Goal: Task Accomplishment & Management: Use online tool/utility

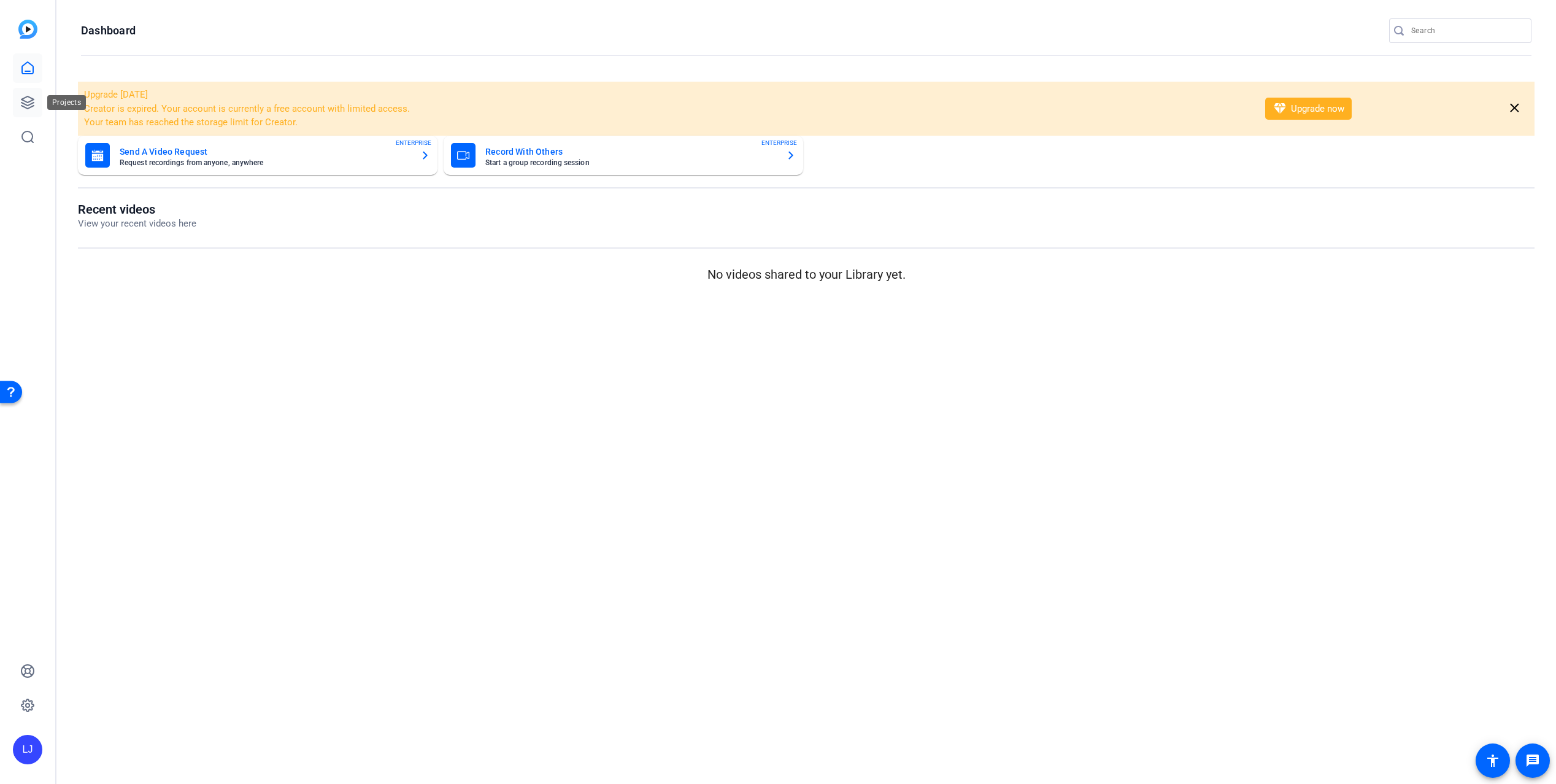
click at [21, 106] on icon at bounding box center [27, 102] width 15 height 15
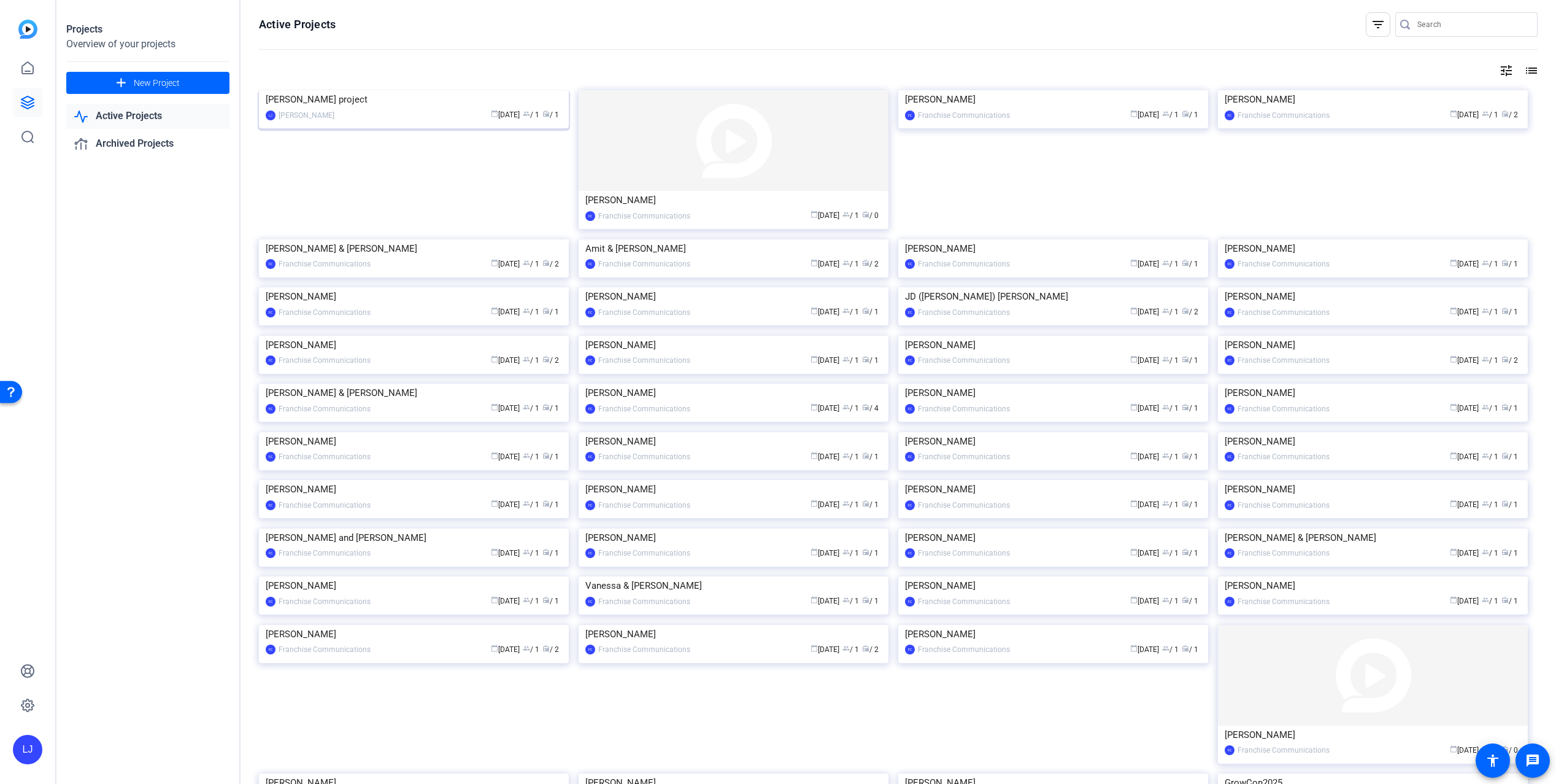
click at [289, 109] on div "Lucas project" at bounding box center [414, 99] width 296 height 18
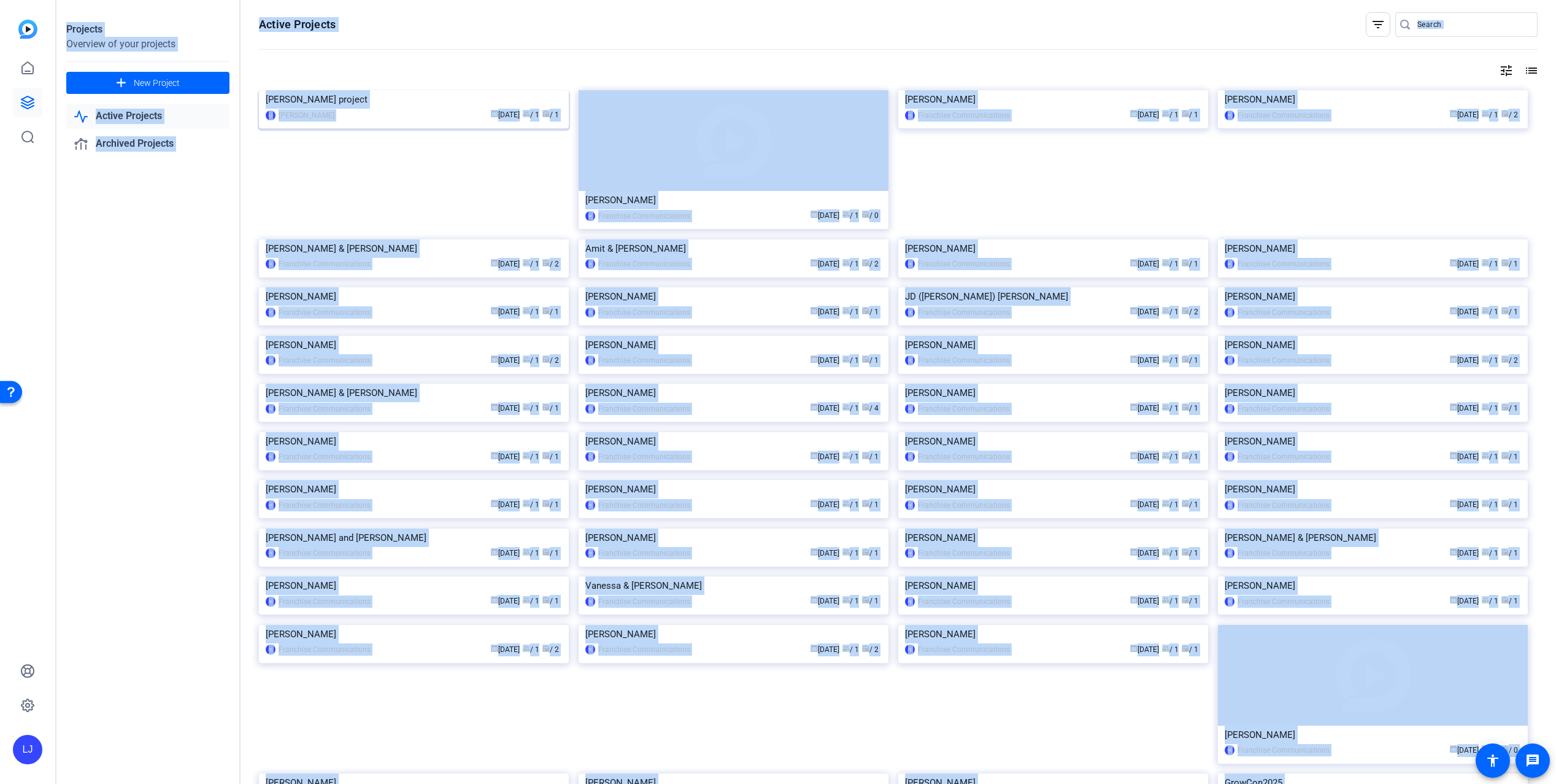
click at [289, 203] on div "Projects Overview of your projects add New Project Active Projects Archived Pro…" at bounding box center [807, 392] width 1500 height 784
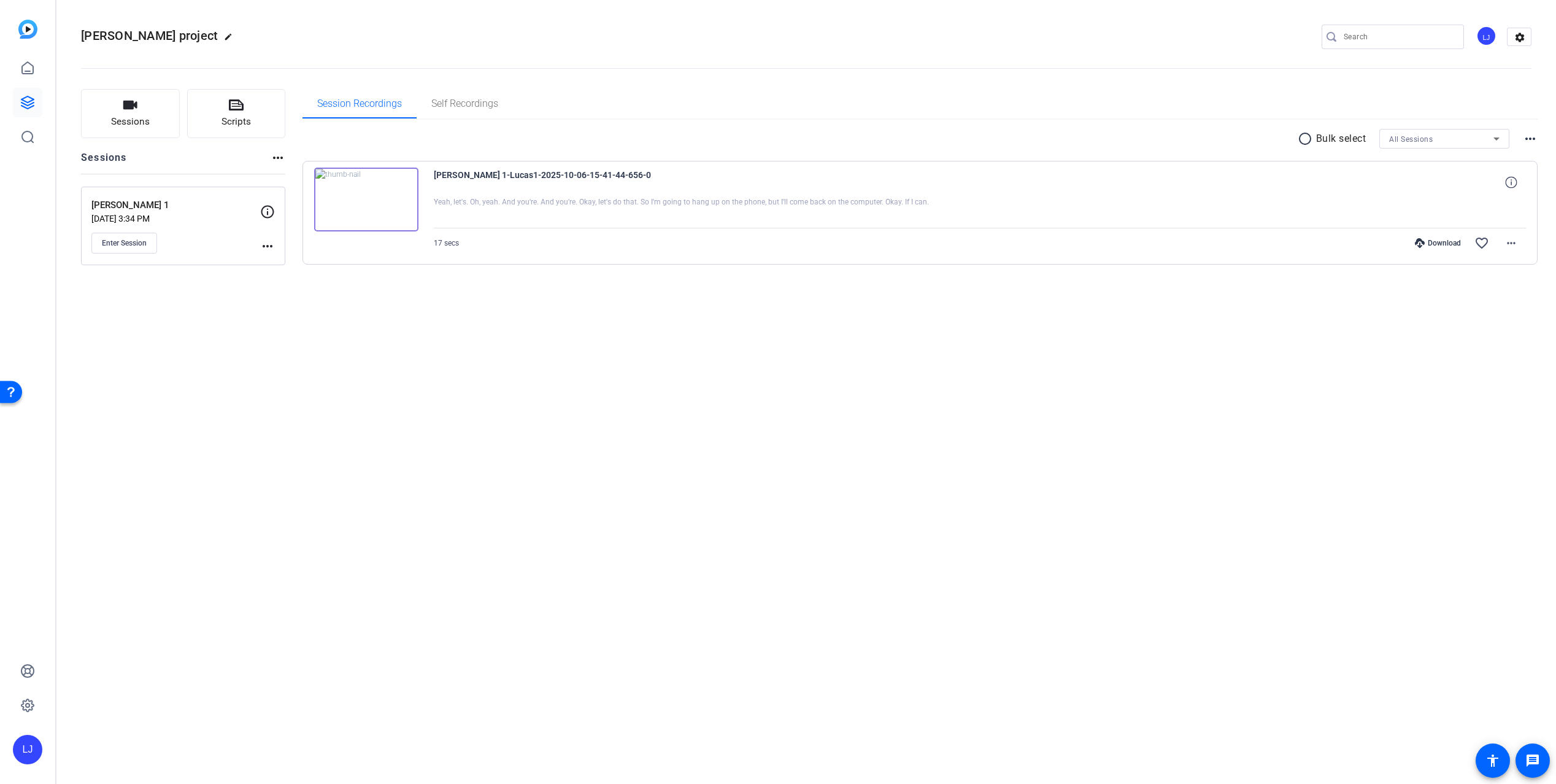
drag, startPoint x: 289, startPoint y: 198, endPoint x: 202, endPoint y: 351, distance: 176.0
click at [202, 351] on div "Lucas project edit LJ settings Sessions Scripts Sessions more_horiz Lucas 1 Oct…" at bounding box center [807, 392] width 1500 height 784
click at [136, 245] on span "Enter Session" at bounding box center [124, 243] width 45 height 10
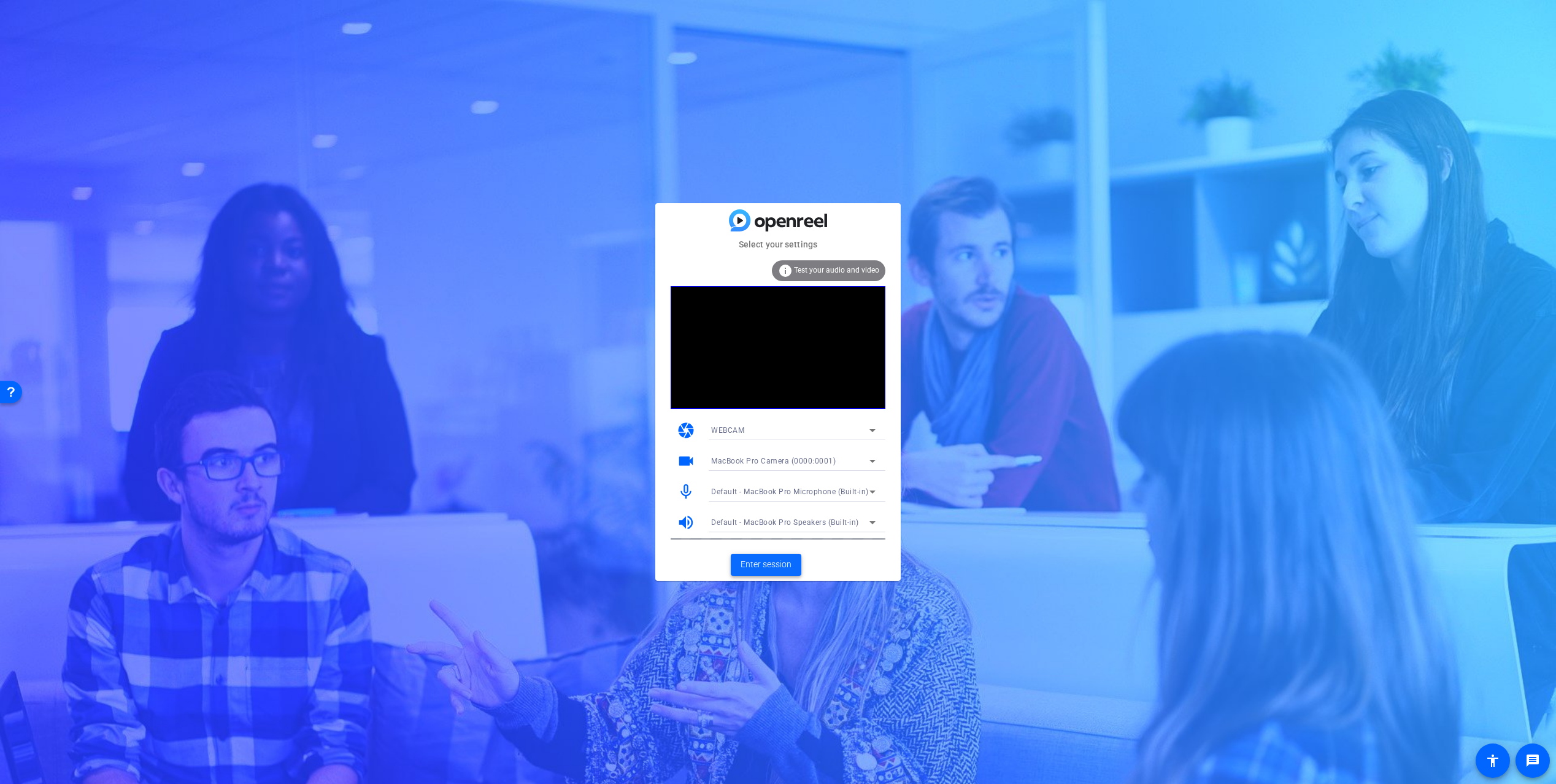
click at [759, 561] on span "Enter session" at bounding box center [766, 564] width 51 height 13
